Goal: Find specific page/section: Find specific page/section

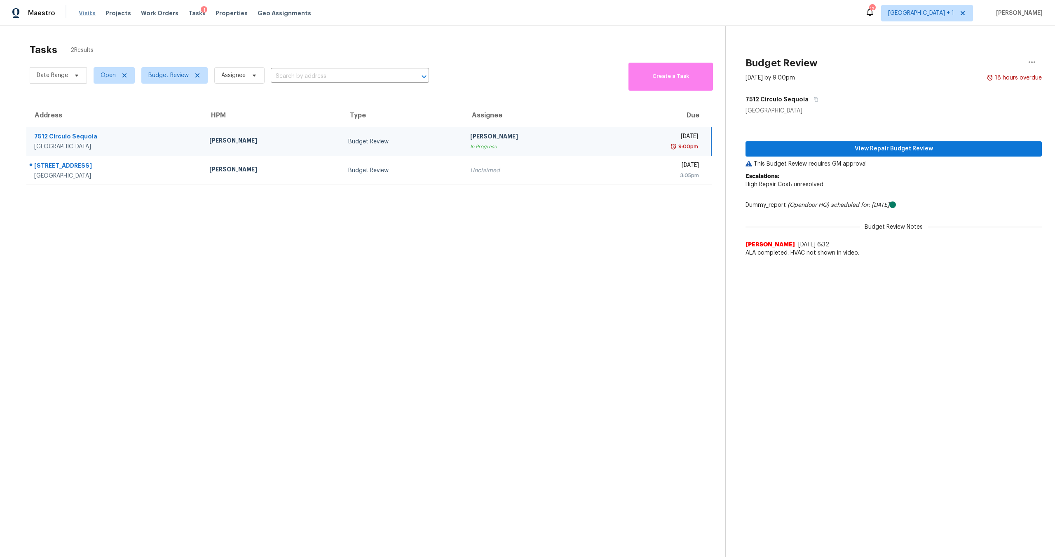
click at [82, 13] on span "Visits" at bounding box center [87, 13] width 17 height 8
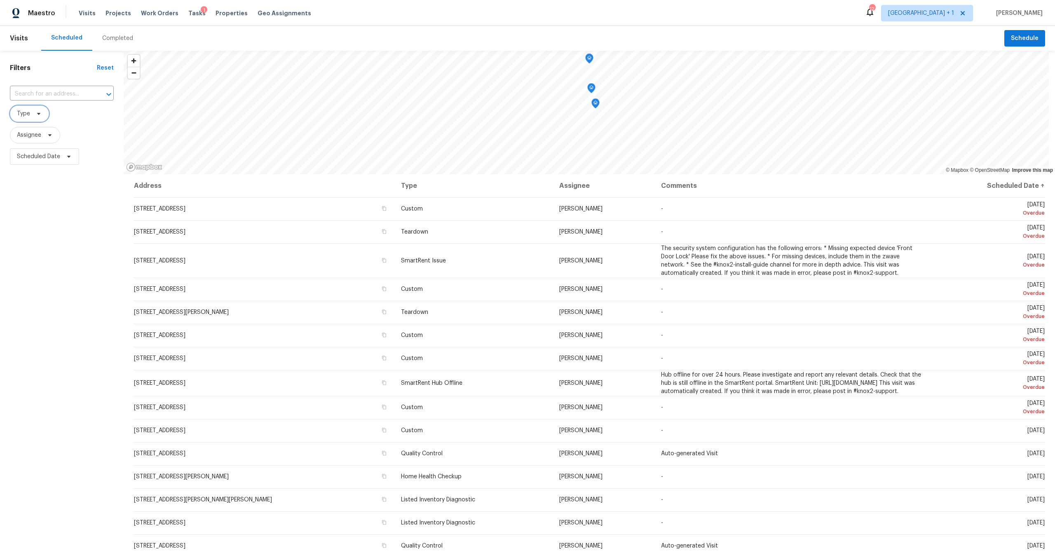
click at [25, 110] on span "Type" at bounding box center [23, 114] width 13 height 8
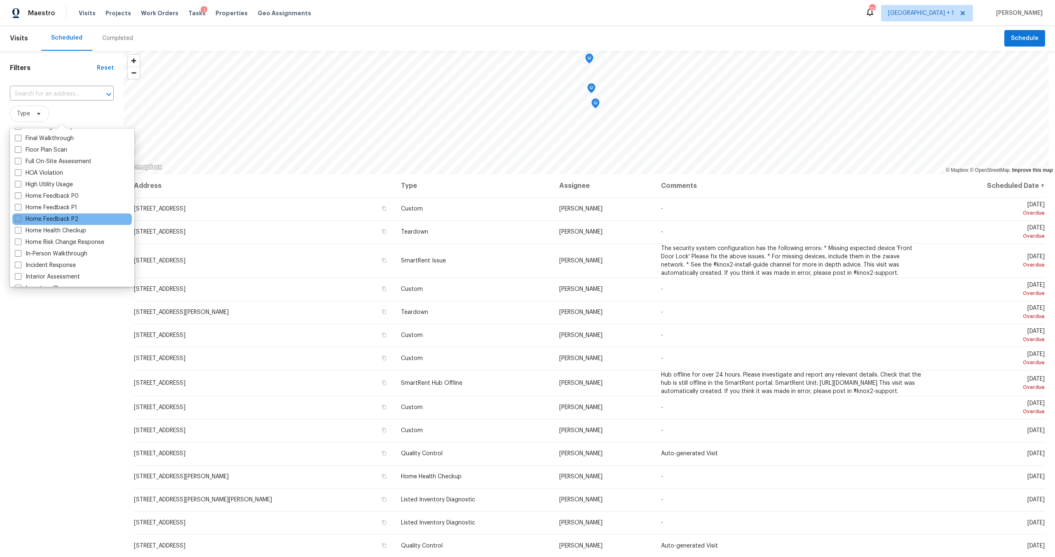
scroll to position [213, 0]
click at [64, 248] on label "In-Person Walkthrough" at bounding box center [51, 246] width 73 height 8
click at [20, 248] on input "In-Person Walkthrough" at bounding box center [17, 244] width 5 height 5
checkbox input "true"
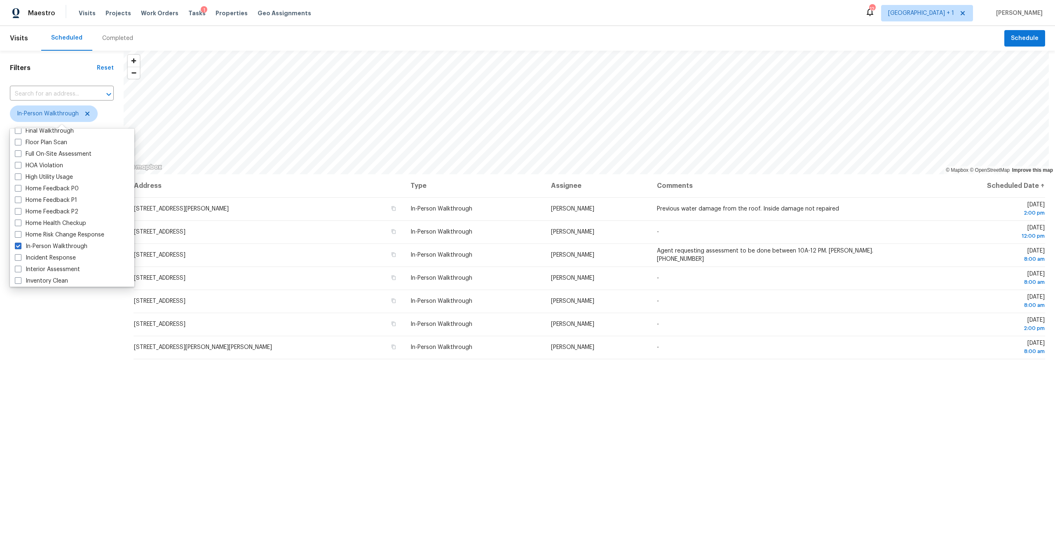
click at [50, 405] on div "Filters Reset ​ In-Person Walkthrough Assignee Scheduled Date" at bounding box center [62, 336] width 124 height 570
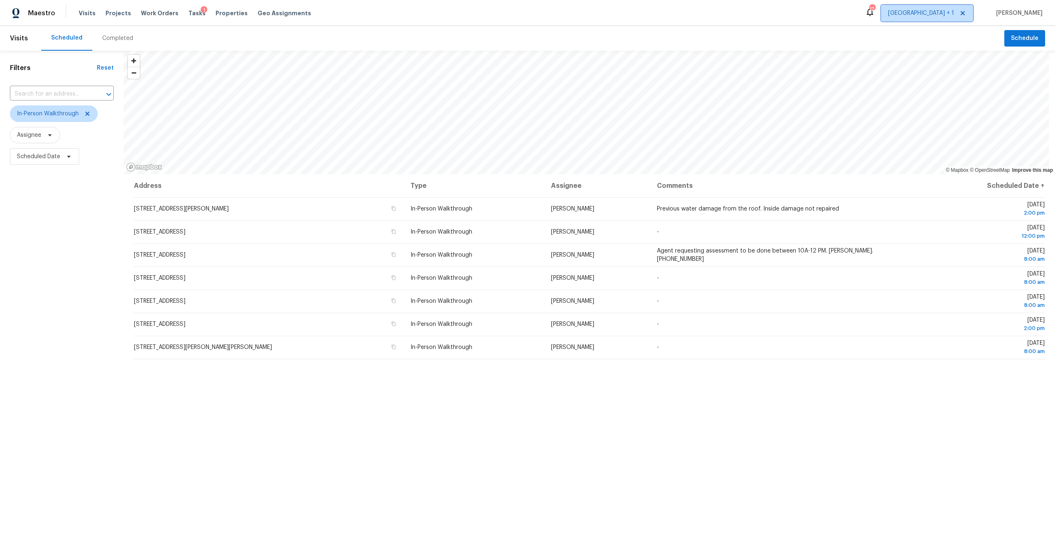
click at [936, 17] on span "[GEOGRAPHIC_DATA] + 1" at bounding box center [921, 13] width 66 height 8
click at [757, 47] on div "Scheduled Completed" at bounding box center [522, 38] width 963 height 25
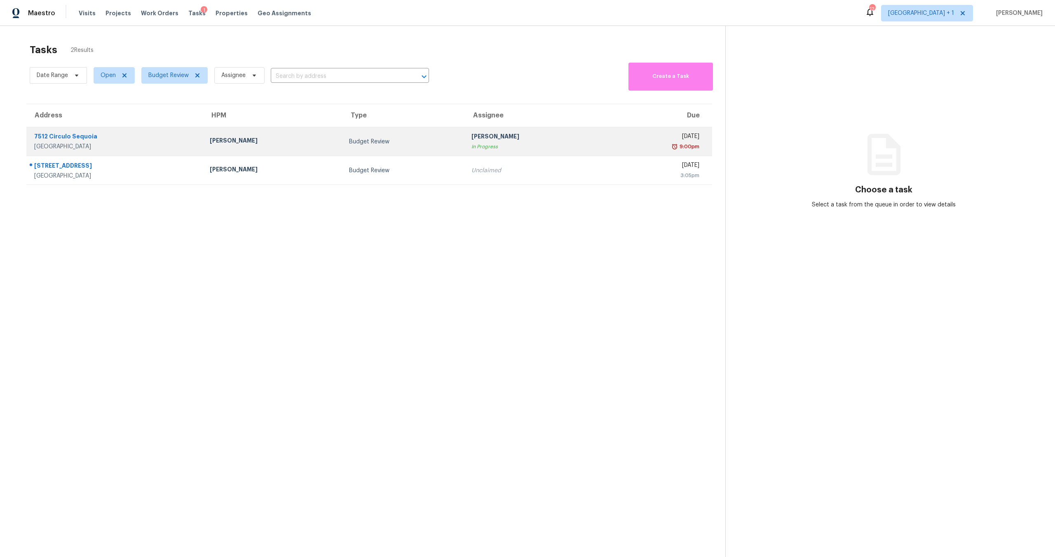
click at [536, 143] on div "In Progress" at bounding box center [535, 147] width 126 height 8
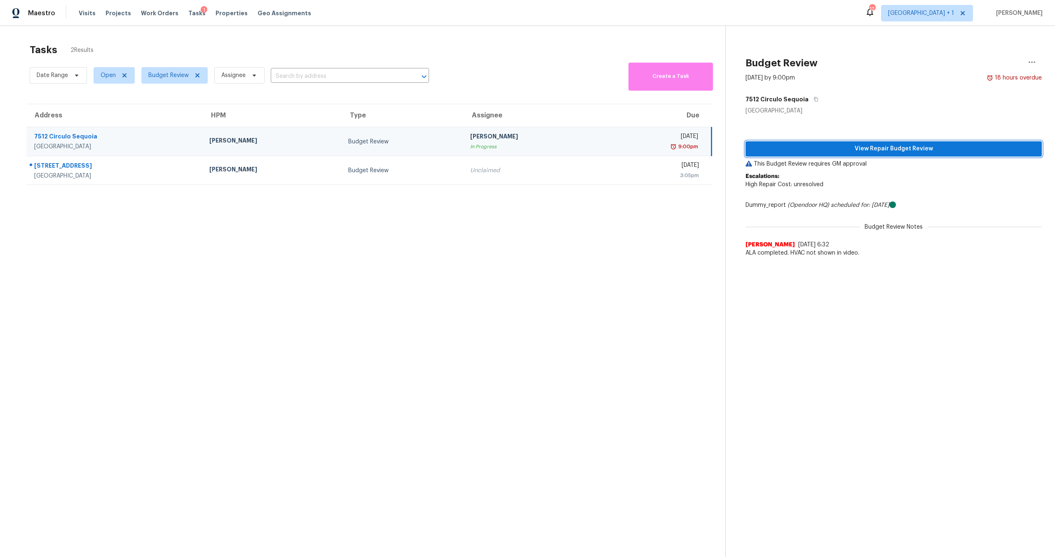
click at [841, 154] on button "View Repair Budget Review" at bounding box center [894, 148] width 296 height 15
